Goal: Task Accomplishment & Management: Complete application form

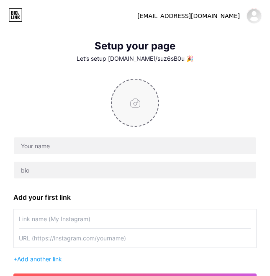
click at [142, 115] on input "file" at bounding box center [135, 103] width 47 height 47
type input "C:\fakepath\79808f26801d14de71b7fbeb0711d9c3.jpg"
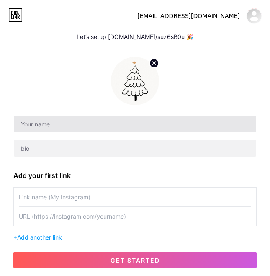
scroll to position [21, 0]
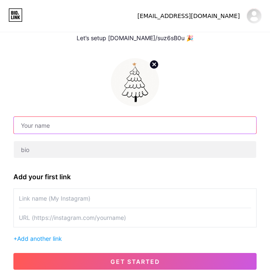
click at [162, 132] on input "text" at bounding box center [135, 125] width 243 height 17
type input "Suz"
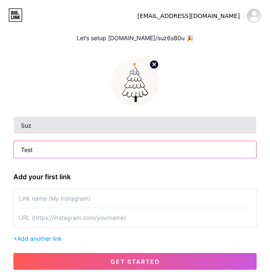
type input "Test"
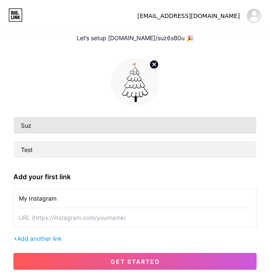
type input "My Instagram"
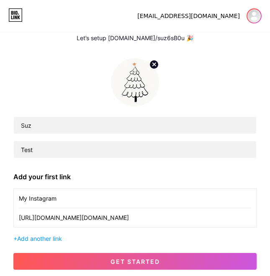
type input "[URL][DOMAIN_NAME][DOMAIN_NAME]"
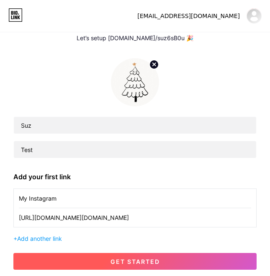
click at [148, 261] on span "get started" at bounding box center [135, 261] width 49 height 7
